Goal: Task Accomplishment & Management: Manage account settings

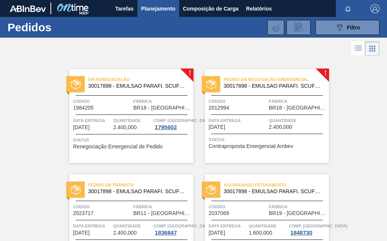
click at [374, 46] on icon at bounding box center [375, 47] width 2 height 2
click at [358, 48] on icon at bounding box center [357, 48] width 9 height 9
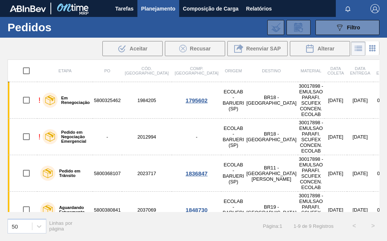
click at [373, 47] on icon at bounding box center [372, 48] width 9 height 9
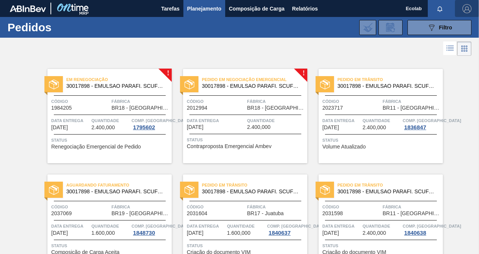
click at [387, 11] on img "button" at bounding box center [466, 8] width 9 height 9
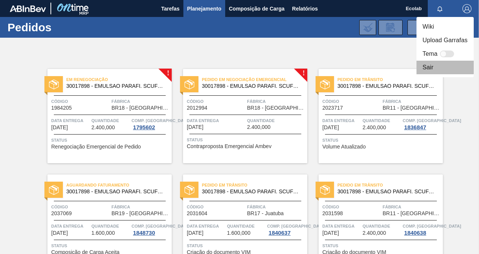
click at [387, 65] on li "Sair" at bounding box center [444, 68] width 57 height 14
